Goal: Share content

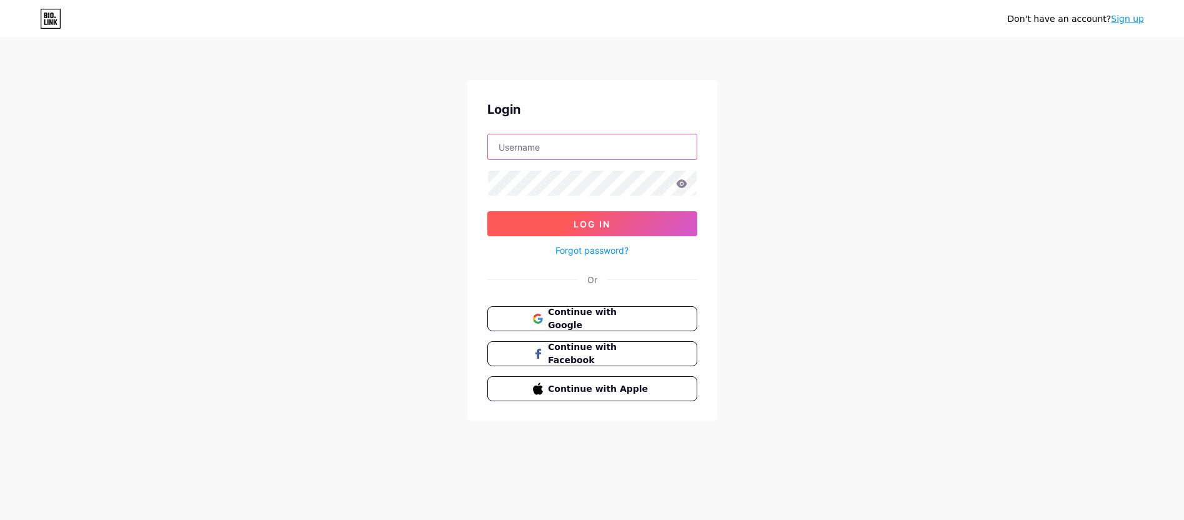
type input "[EMAIL_ADDRESS][DOMAIN_NAME]"
click at [654, 227] on button "Log In" at bounding box center [592, 223] width 210 height 25
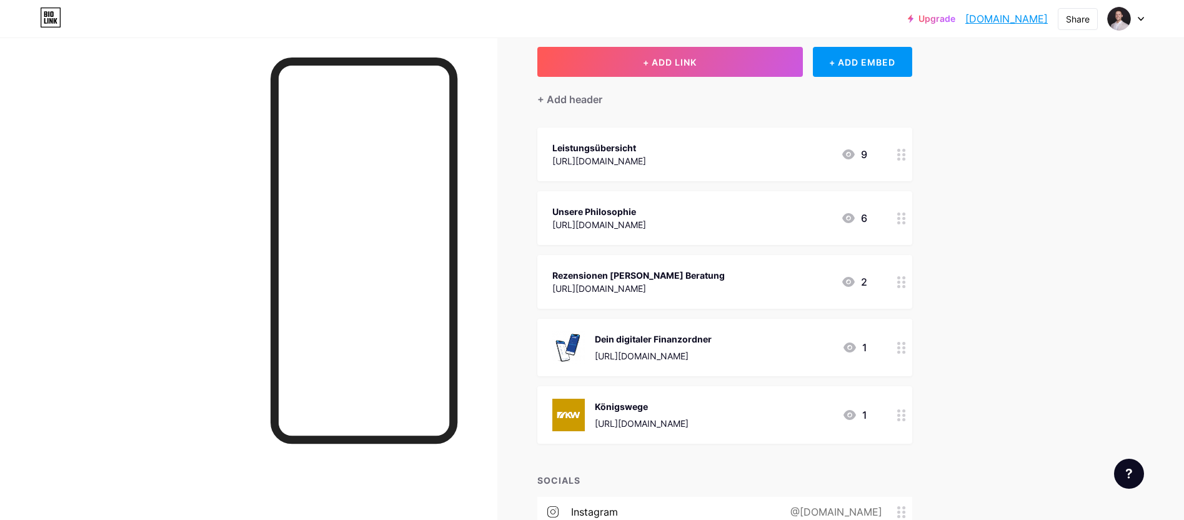
scroll to position [71, 0]
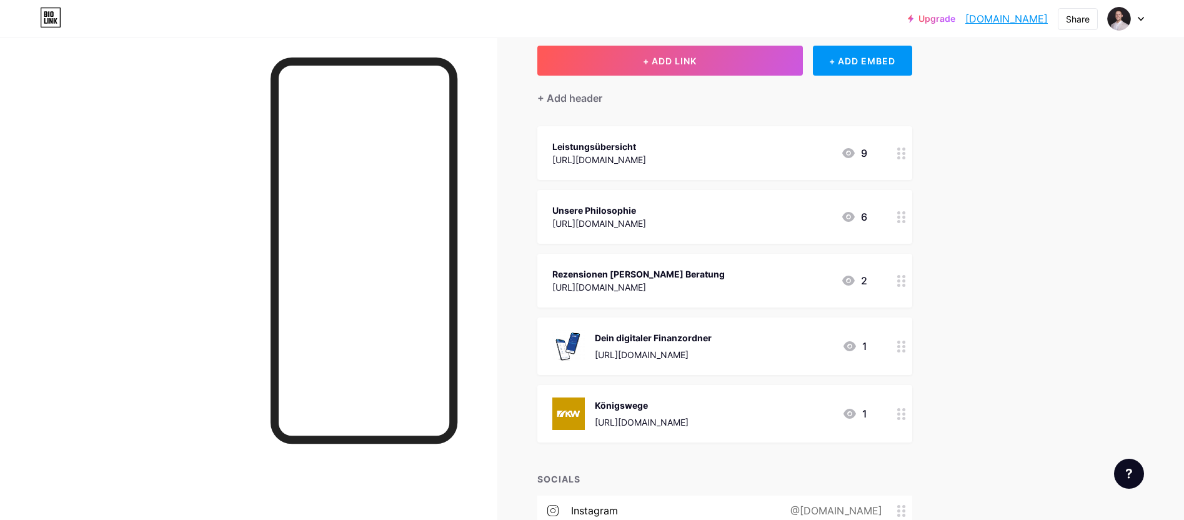
click at [661, 282] on div "[URL][DOMAIN_NAME]" at bounding box center [638, 286] width 172 height 13
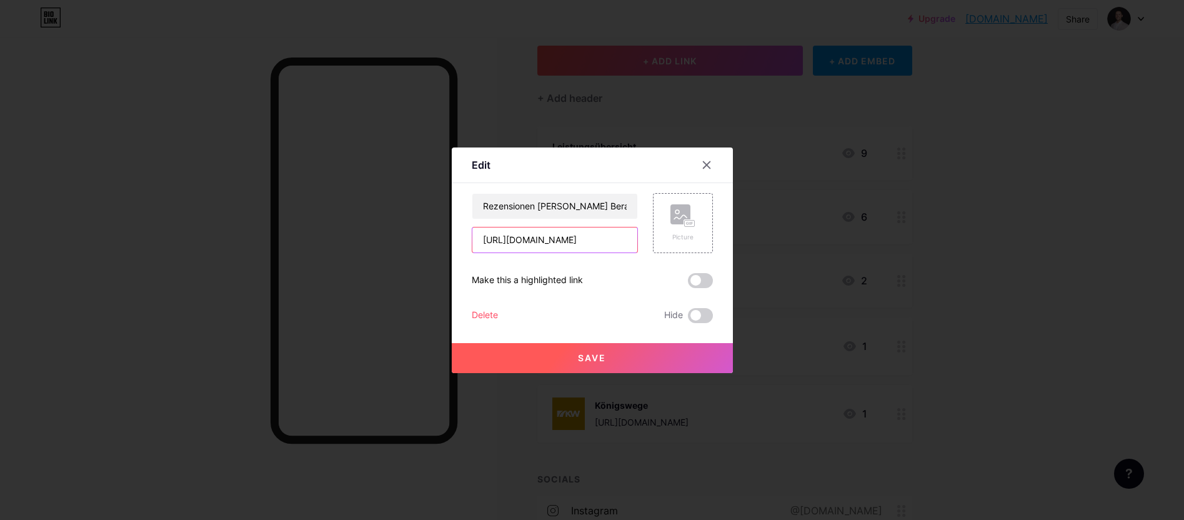
click at [545, 245] on input "[URL][DOMAIN_NAME]" at bounding box center [554, 239] width 165 height 25
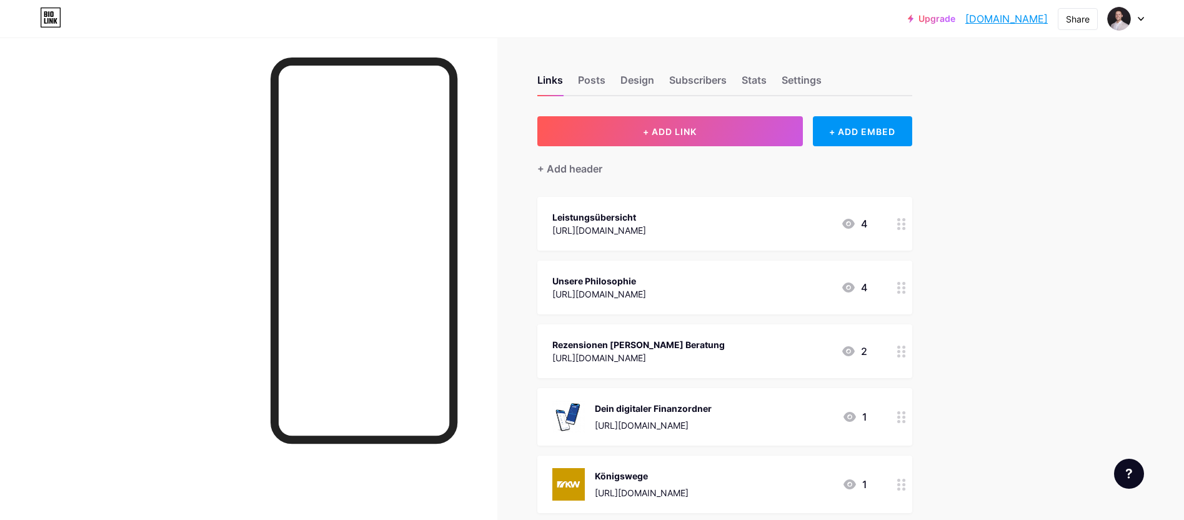
click at [736, 354] on div "Rezensionen Manuel Götz Beratung https://g.page/r/CV56puFJPR9UEAg/review 2" at bounding box center [709, 351] width 315 height 29
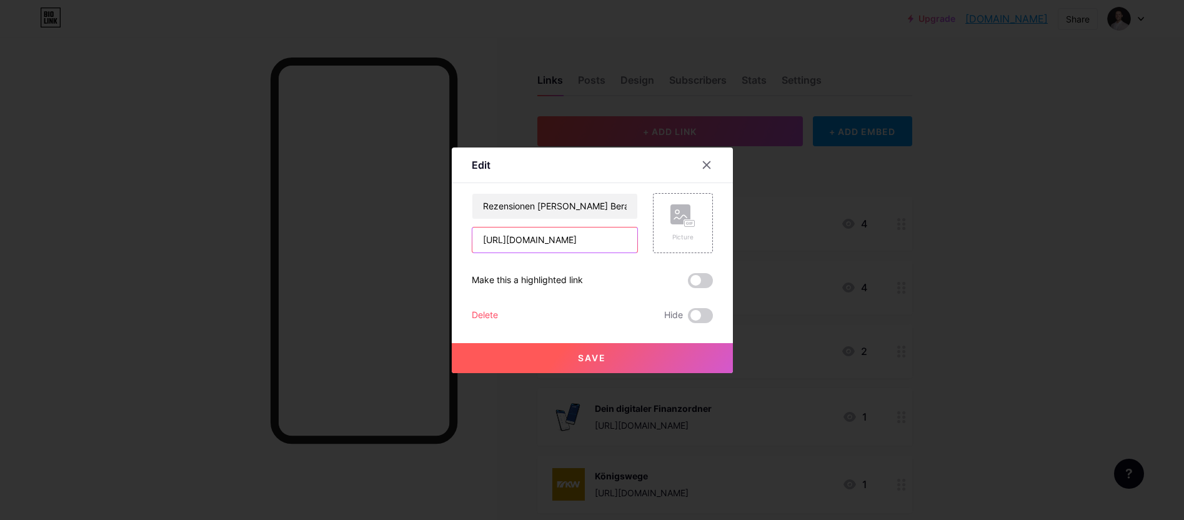
click at [570, 240] on input "[URL][DOMAIN_NAME]" at bounding box center [554, 239] width 165 height 25
